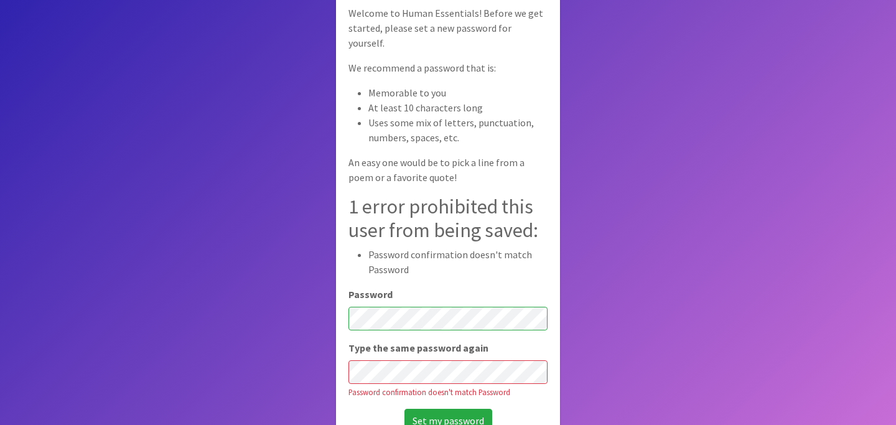
scroll to position [98, 0]
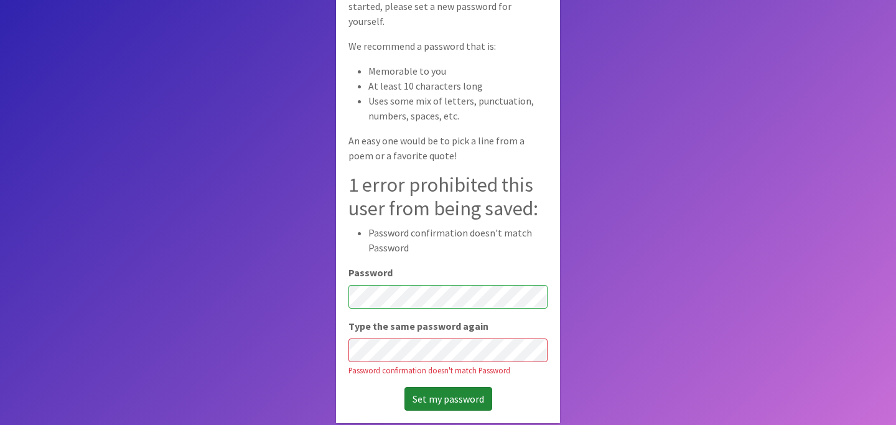
click at [450, 299] on div "Set your password Welcome to Human Essentials! Before we get started, please se…" at bounding box center [448, 182] width 224 height 480
click at [450, 402] on input "Set my password" at bounding box center [448, 399] width 88 height 24
click at [452, 398] on div "Set my password" at bounding box center [447, 399] width 199 height 24
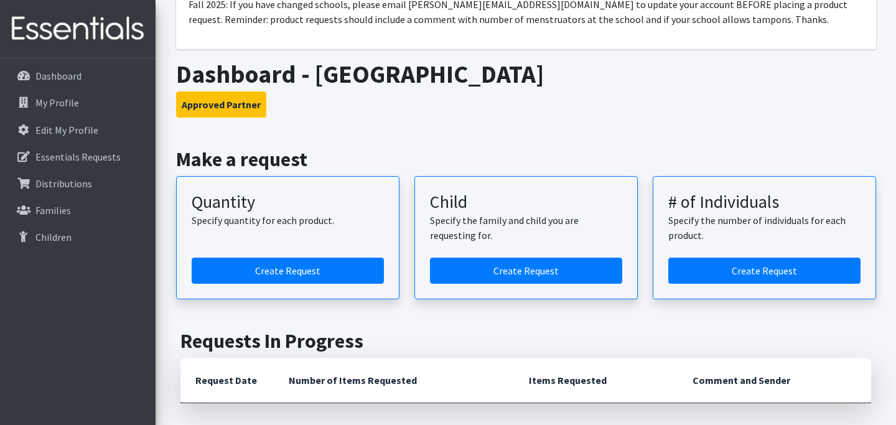
scroll to position [149, 0]
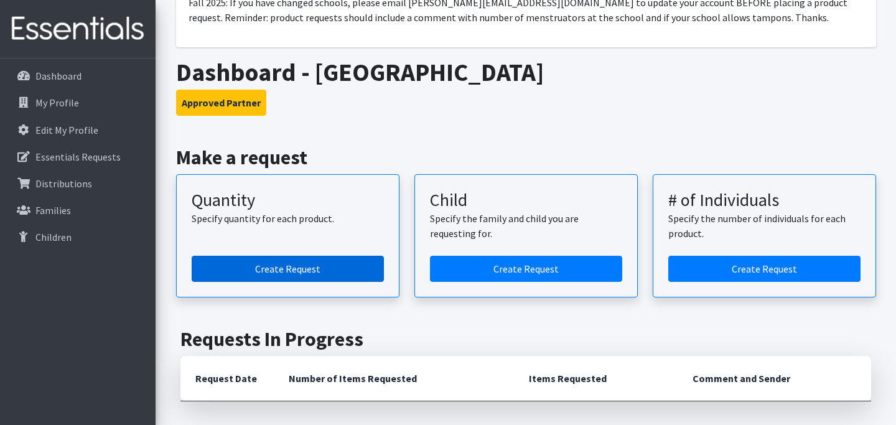
click at [258, 275] on link "Create Request" at bounding box center [288, 269] width 192 height 26
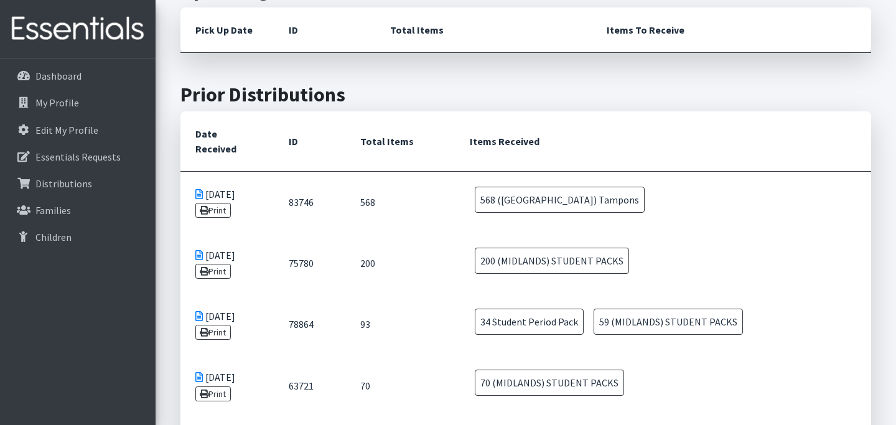
scroll to position [603, 0]
click at [561, 187] on span "568 (MIDLANDS) Tampons" at bounding box center [560, 198] width 170 height 26
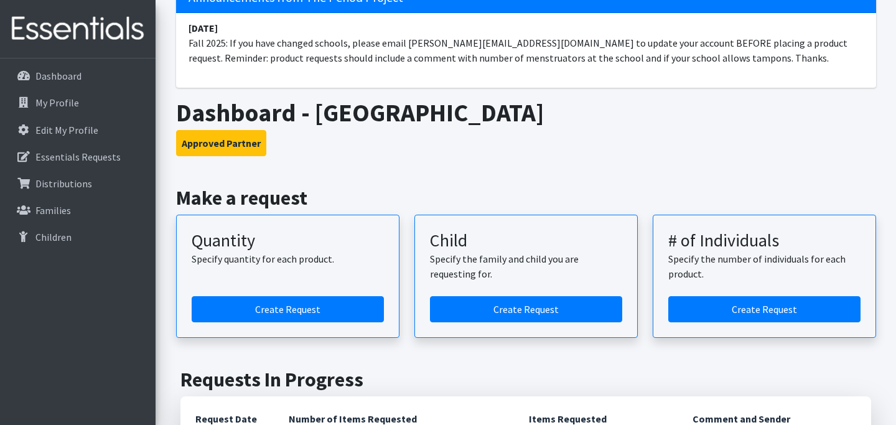
scroll to position [87, 0]
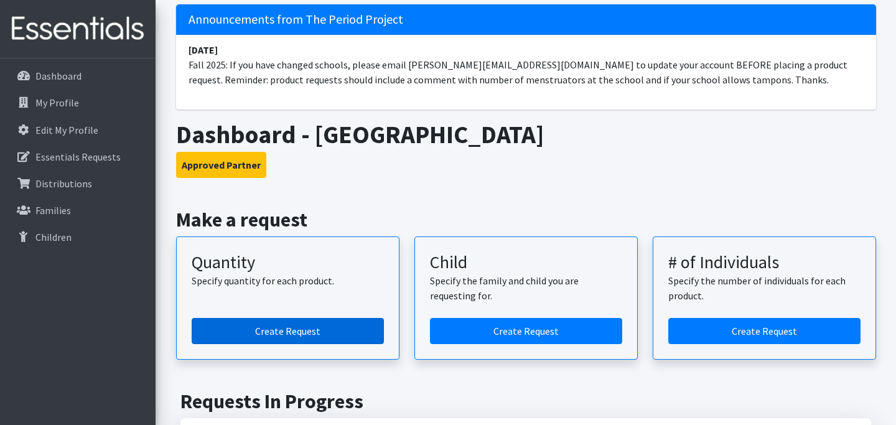
click at [292, 327] on link "Create Request" at bounding box center [288, 331] width 192 height 26
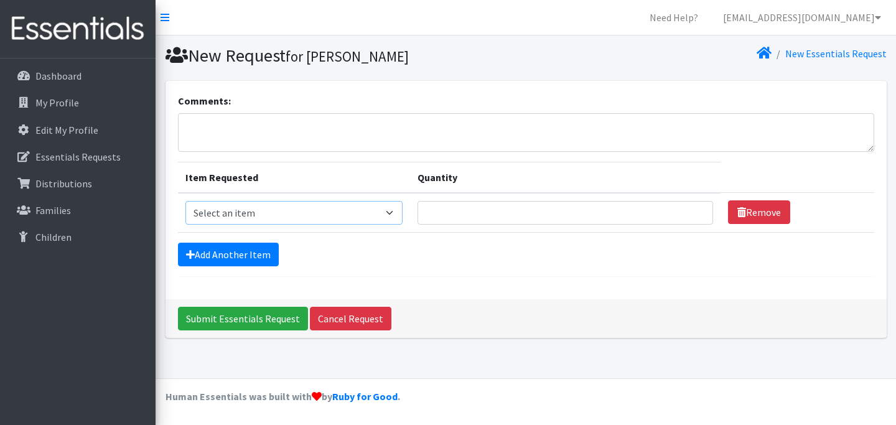
click at [316, 214] on select "Select an item Adult Period Pack Student Period Pack" at bounding box center [294, 213] width 218 height 24
click at [185, 201] on select "Select an item Adult Period Pack Student Period Pack" at bounding box center [294, 213] width 218 height 24
click at [272, 126] on textarea "Comments:" at bounding box center [526, 132] width 696 height 39
click at [297, 135] on textarea "Comments:" at bounding box center [526, 132] width 696 height 39
type textarea "We are in need of Tampons only. We still have plenty of pads from a previous or…"
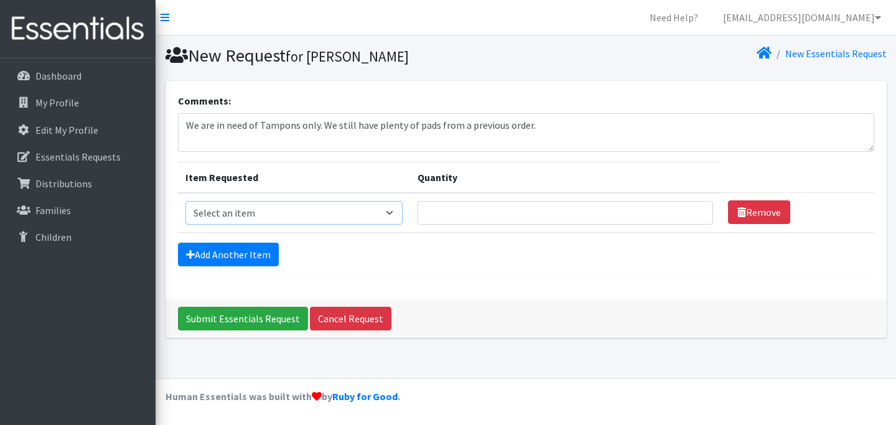
click at [238, 209] on select "Select an item Adult Period Pack Student Period Pack" at bounding box center [294, 213] width 218 height 24
select select "7757"
click at [185, 201] on select "Select an item Adult Period Pack Student Period Pack" at bounding box center [294, 213] width 218 height 24
click at [464, 213] on input "Quantity" at bounding box center [564, 213] width 295 height 24
type input "4"
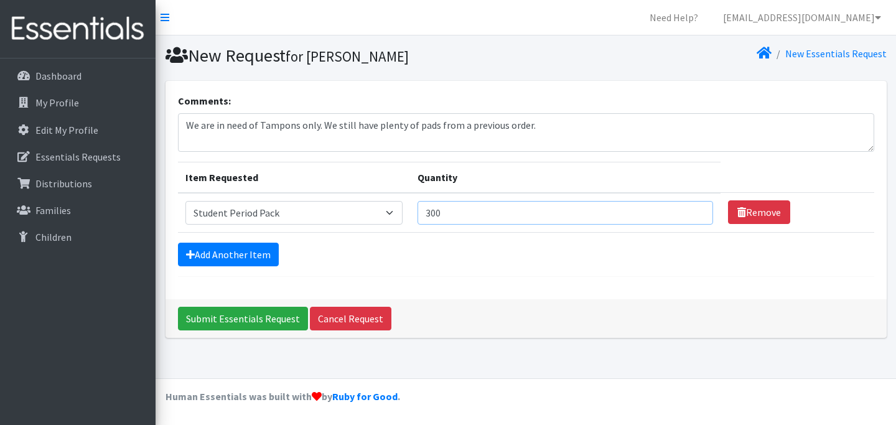
type input "300"
click at [578, 113] on textarea "We are in need of Tampons only. We still have plenty of pads from a previous or…" at bounding box center [526, 132] width 696 height 39
click at [579, 124] on textarea "We are in need of Tampons only. We still have plenty of pads from a previous or…" at bounding box center [526, 132] width 696 height 39
drag, startPoint x: 250, startPoint y: 307, endPoint x: 311, endPoint y: 174, distance: 147.0
click at [310, 174] on div "Comments: We are in need of Tampons only. We still have plenty of pads from a p…" at bounding box center [525, 209] width 721 height 257
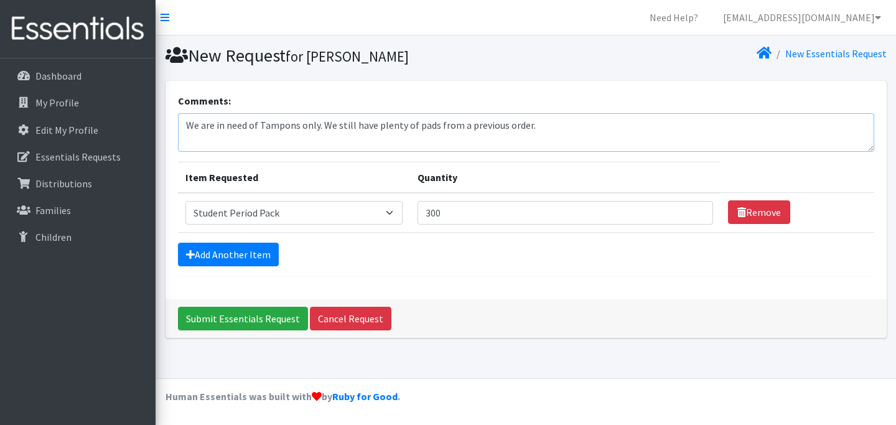
click at [561, 123] on textarea "We are in need of Tampons only. We still have plenty of pads from a previous or…" at bounding box center [526, 132] width 696 height 39
click at [627, 125] on textarea "We are in need of Tampons only. We still have plenty of pads from a previous or…" at bounding box center [526, 132] width 696 height 39
type textarea "We are in need of Tampons only. We still have plenty of pads from a previous or…"
click at [244, 315] on input "Submit Essentials Request" at bounding box center [243, 319] width 130 height 24
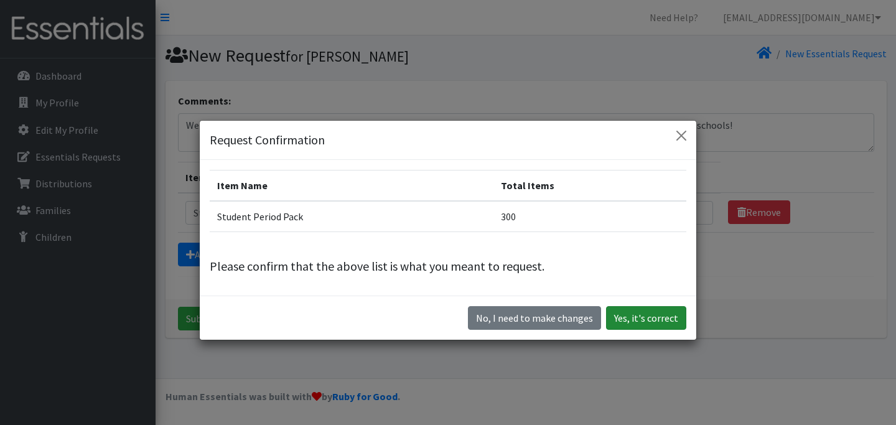
click at [658, 319] on button "Yes, it's correct" at bounding box center [646, 318] width 80 height 24
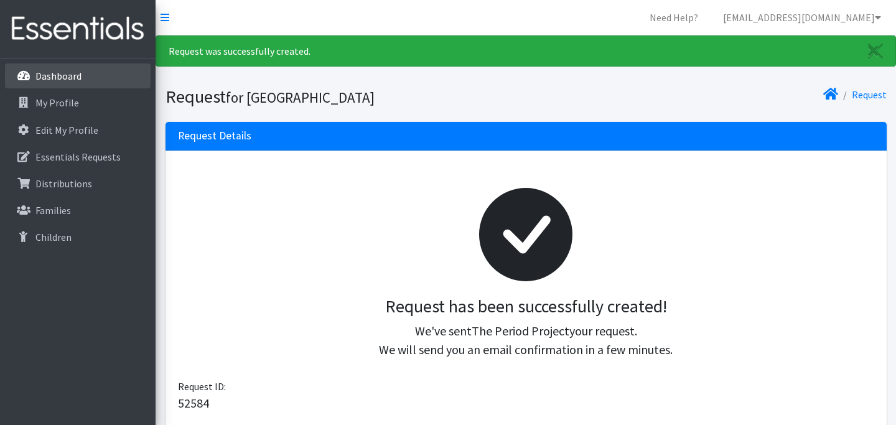
click at [81, 82] on link "Dashboard" at bounding box center [78, 75] width 146 height 25
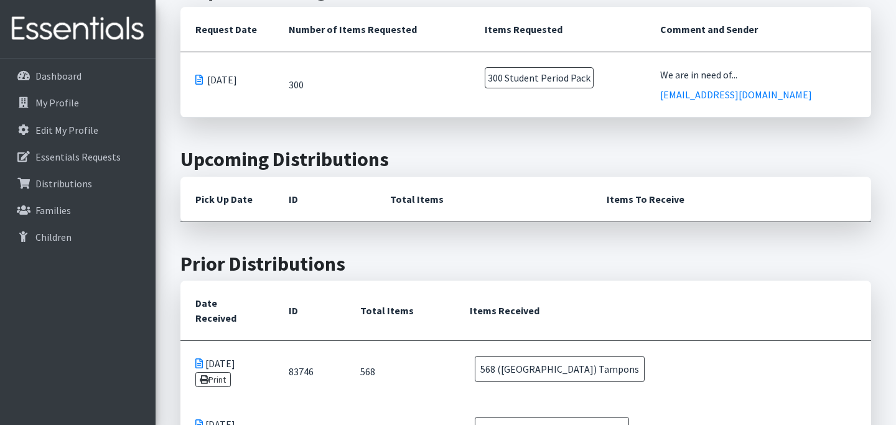
scroll to position [370, 0]
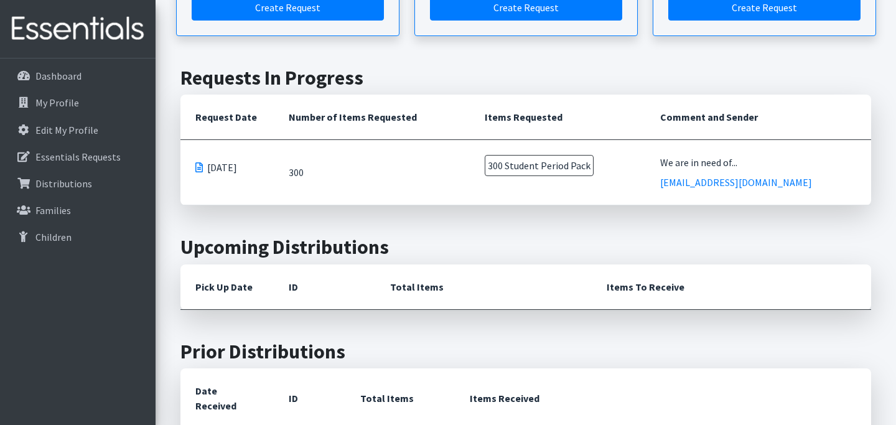
click at [199, 166] on span at bounding box center [198, 167] width 7 height 10
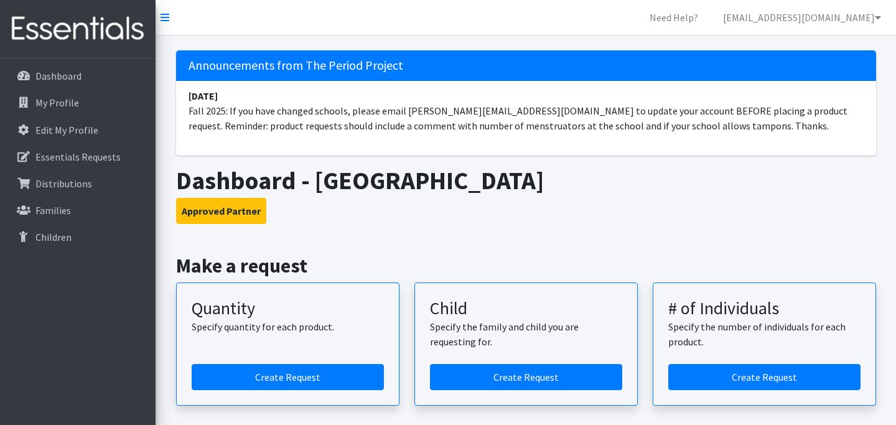
click at [760, 65] on h5 "Announcements from The Period Project" at bounding box center [526, 65] width 700 height 30
